Goal: Task Accomplishment & Management: Manage account settings

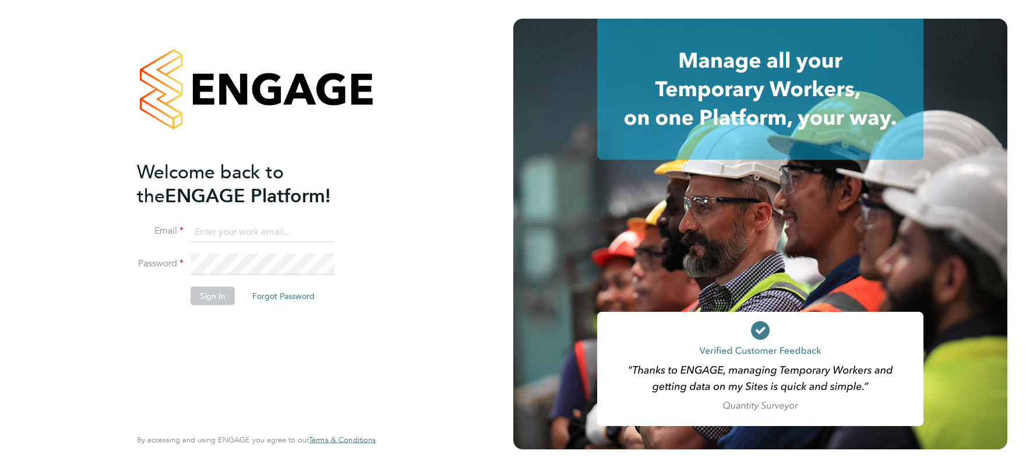
click at [239, 233] on input at bounding box center [262, 231] width 144 height 21
type input "[PERSON_NAME][EMAIL_ADDRESS][DOMAIN_NAME]"
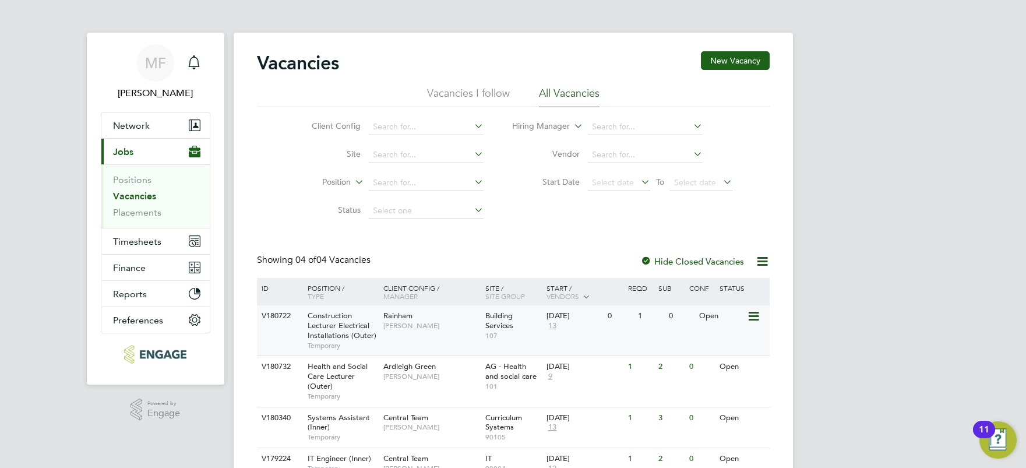
scroll to position [3, 0]
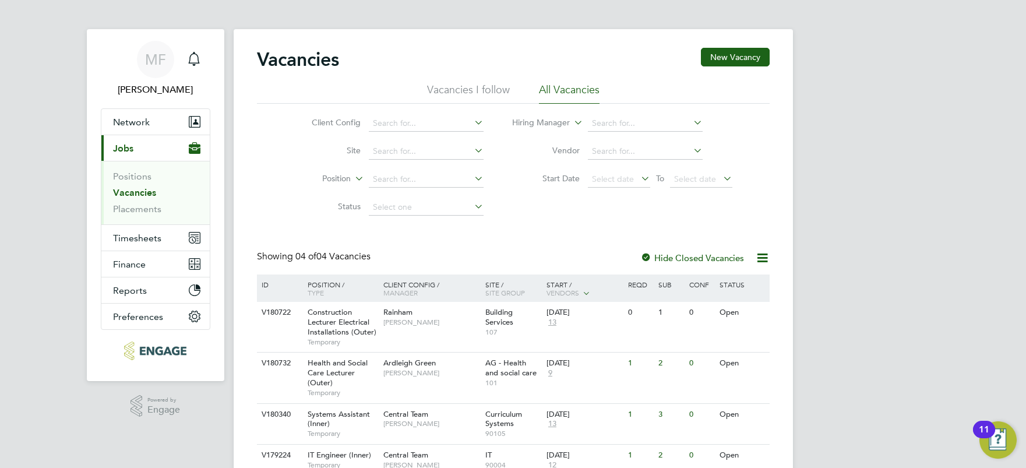
click at [300, 117] on li "Client Config" at bounding box center [388, 123] width 219 height 28
